Goal: Task Accomplishment & Management: Use online tool/utility

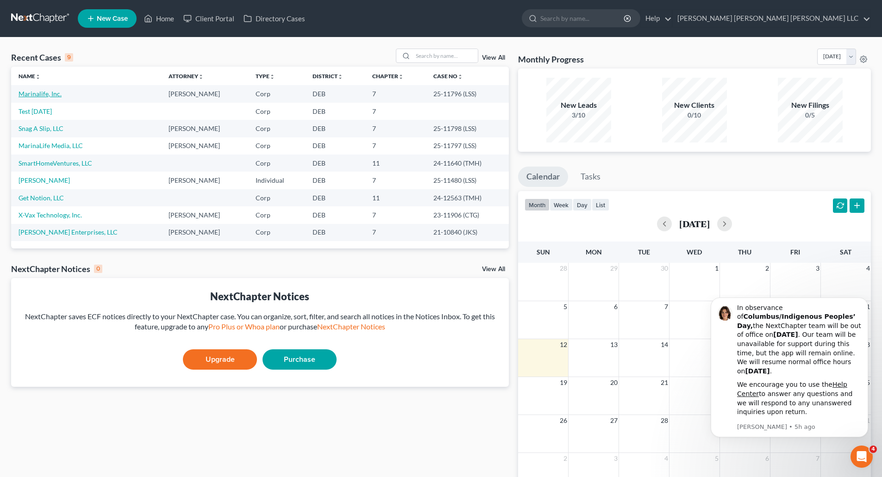
click at [32, 95] on link "Marinalife, Inc." at bounding box center [40, 94] width 43 height 8
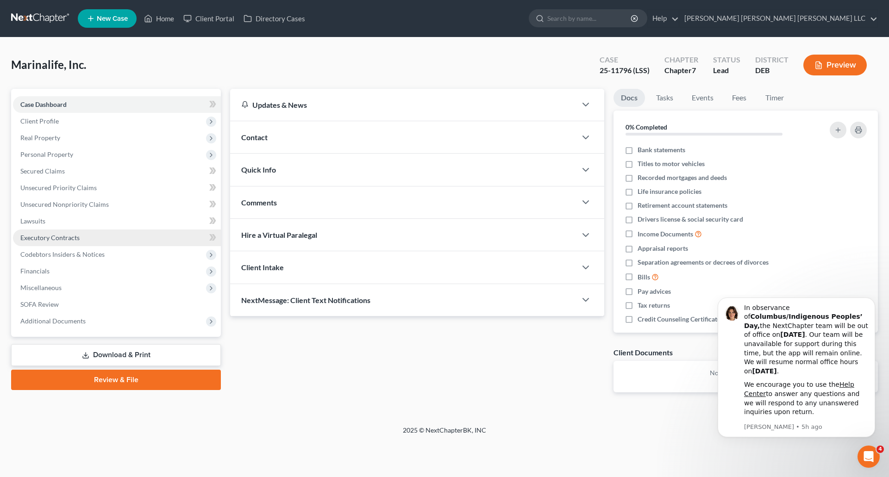
click at [31, 237] on span "Executory Contracts" at bounding box center [49, 238] width 59 height 8
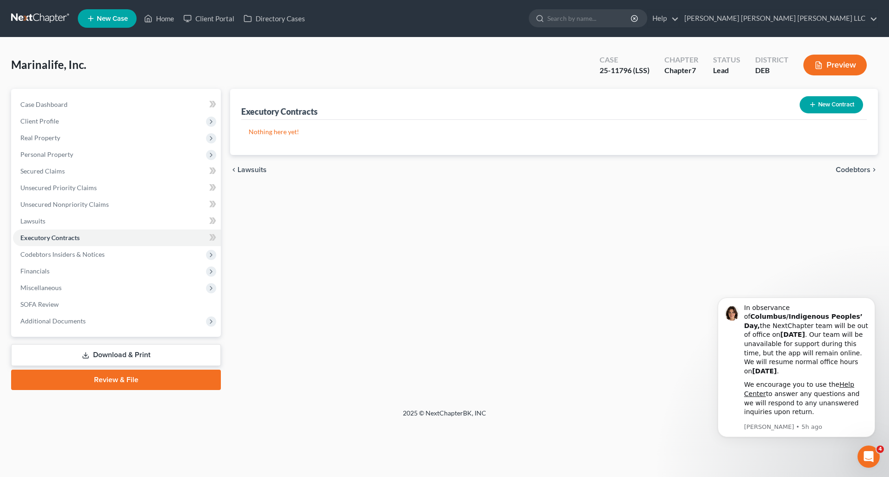
click at [832, 106] on button "New Contract" at bounding box center [830, 104] width 63 height 17
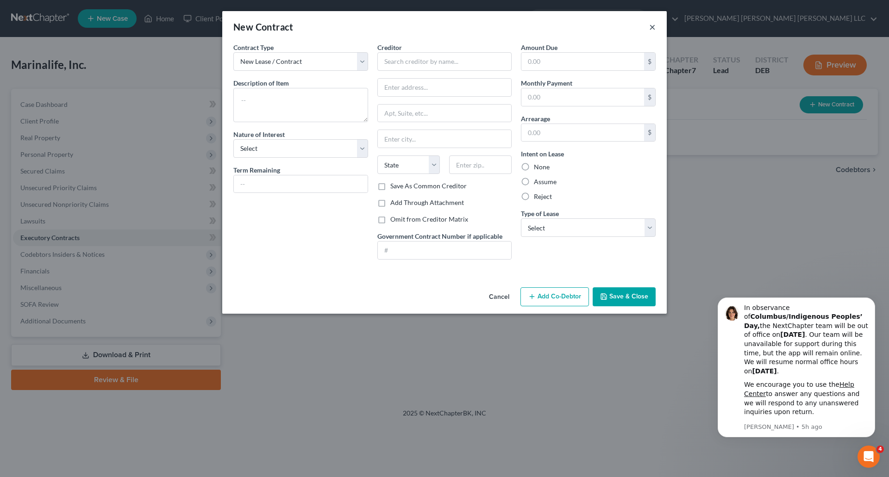
click at [655, 28] on button "×" at bounding box center [652, 26] width 6 height 11
